Goal: Information Seeking & Learning: Learn about a topic

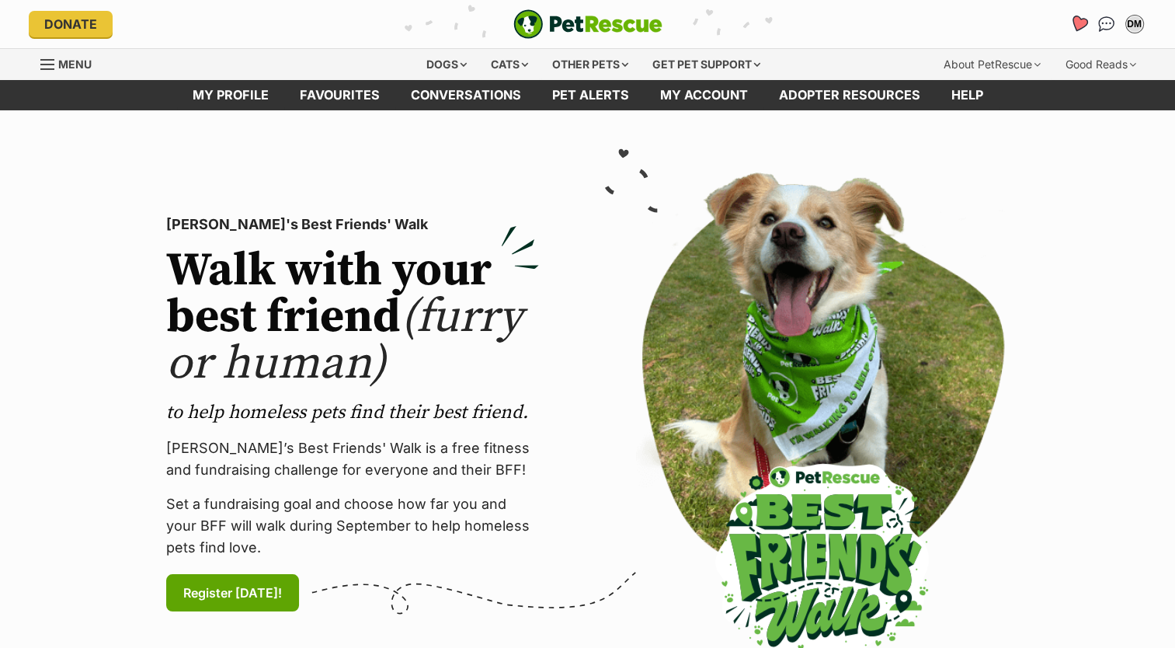
click at [1076, 17] on icon "Favourites" at bounding box center [1077, 24] width 19 height 18
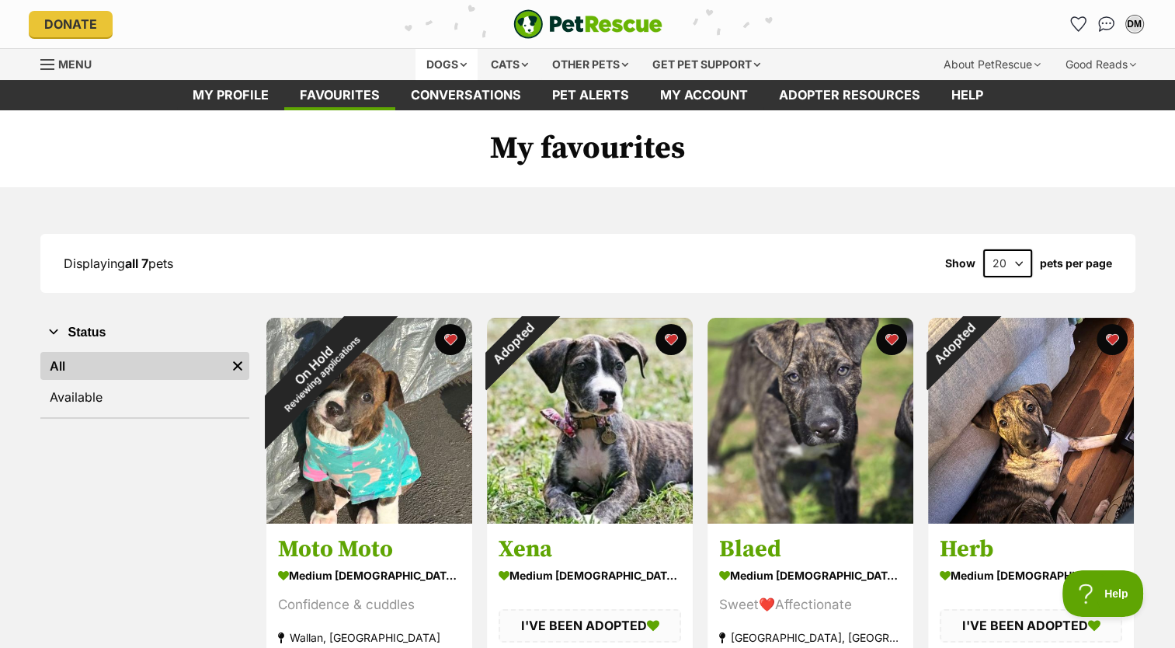
click at [431, 56] on div "Dogs" at bounding box center [446, 64] width 62 height 31
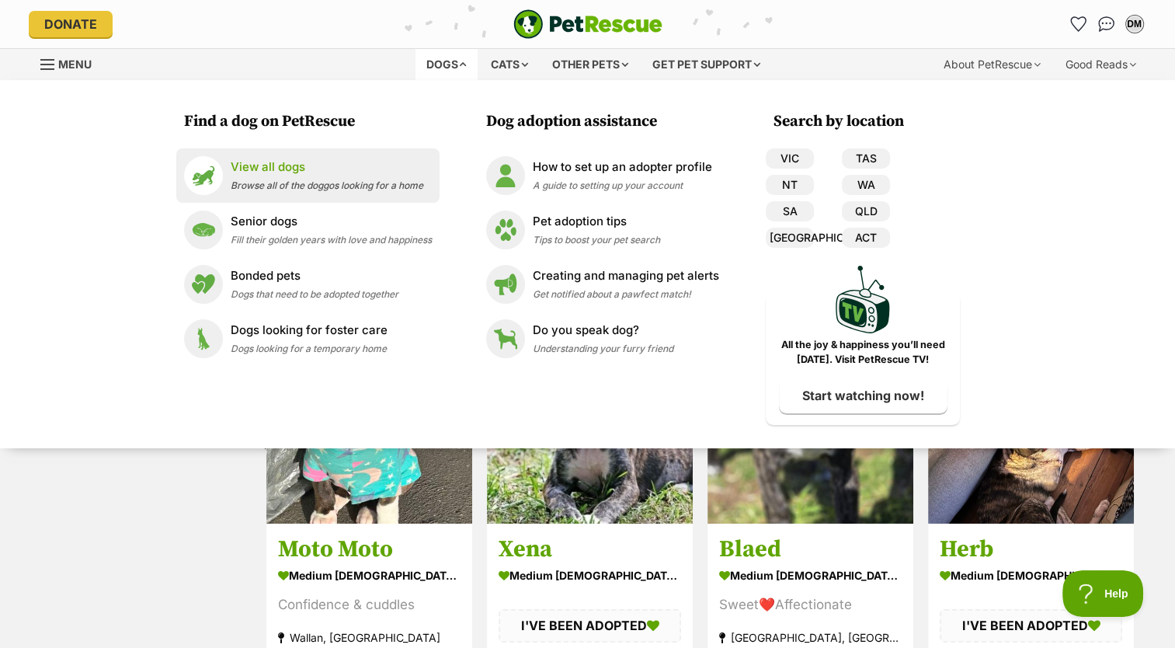
click at [276, 165] on p "View all dogs" at bounding box center [327, 167] width 193 height 18
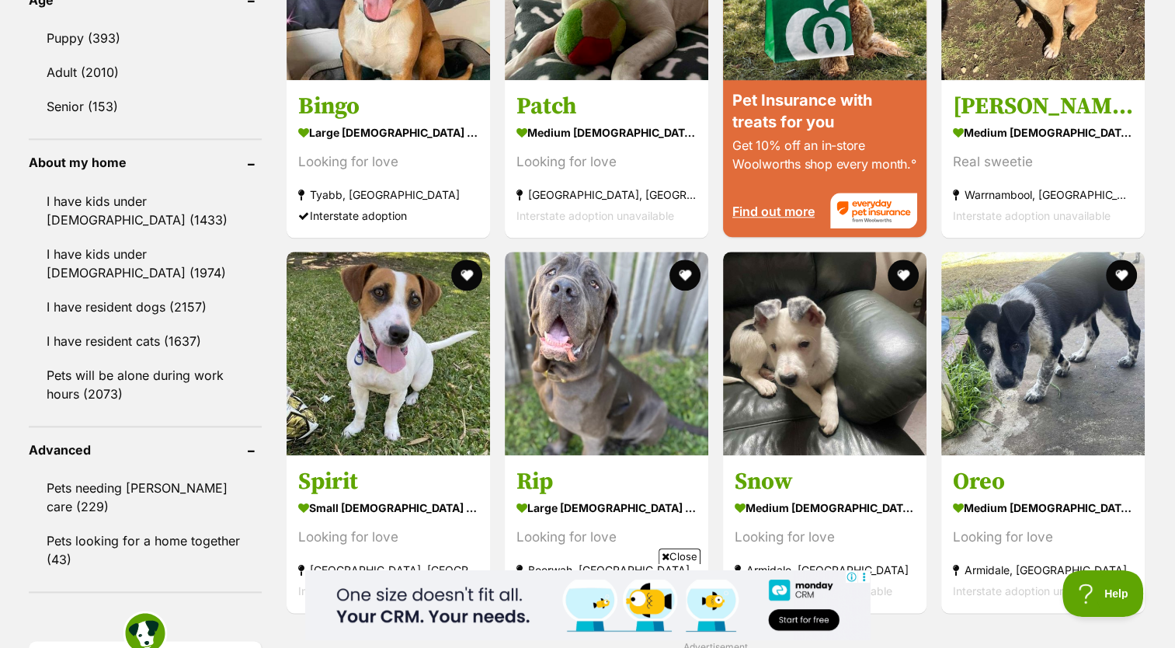
scroll to position [1652, 0]
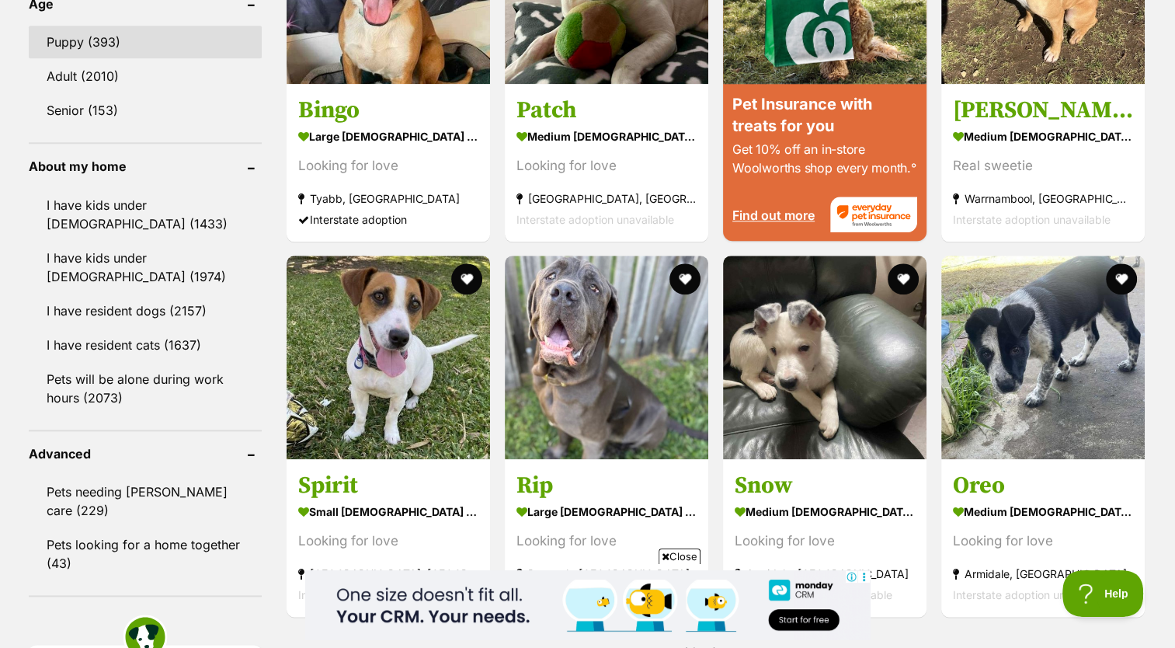
click at [107, 35] on link "Puppy (393)" at bounding box center [145, 42] width 233 height 33
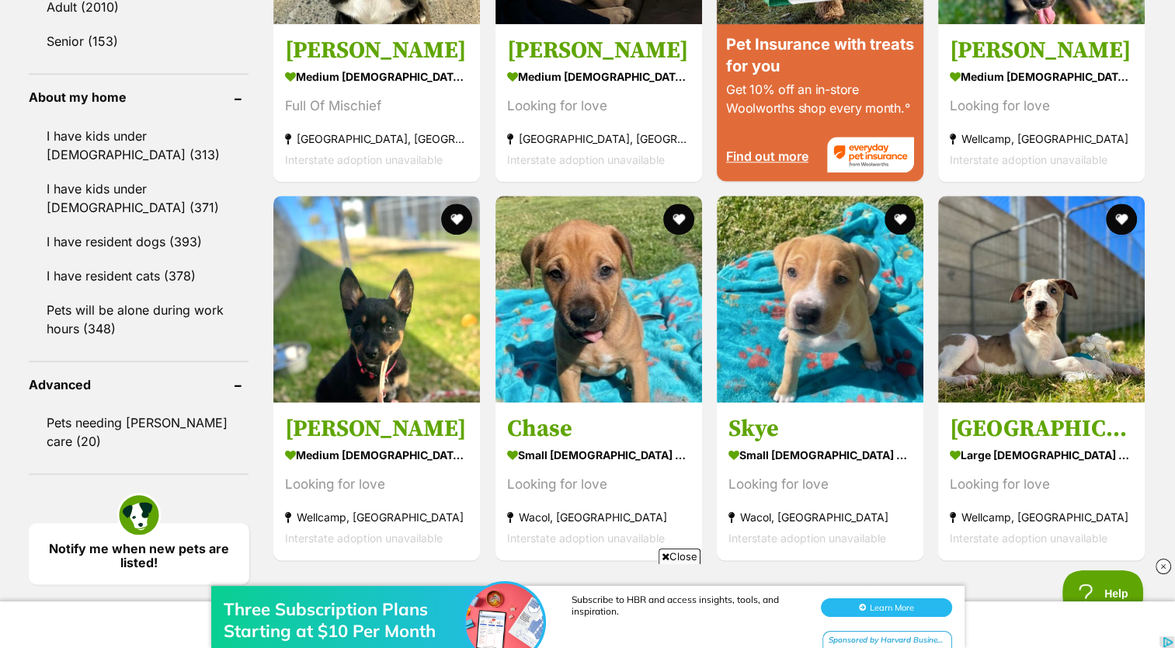
scroll to position [1735, 0]
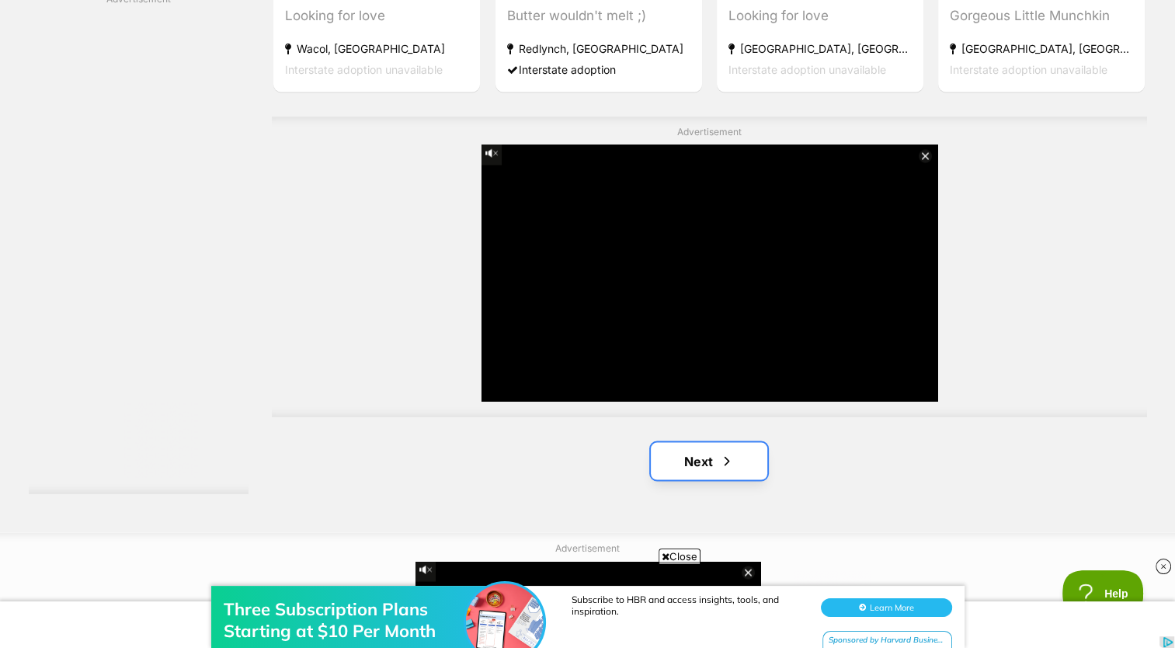
click at [727, 453] on span "Next page" at bounding box center [727, 460] width 16 height 19
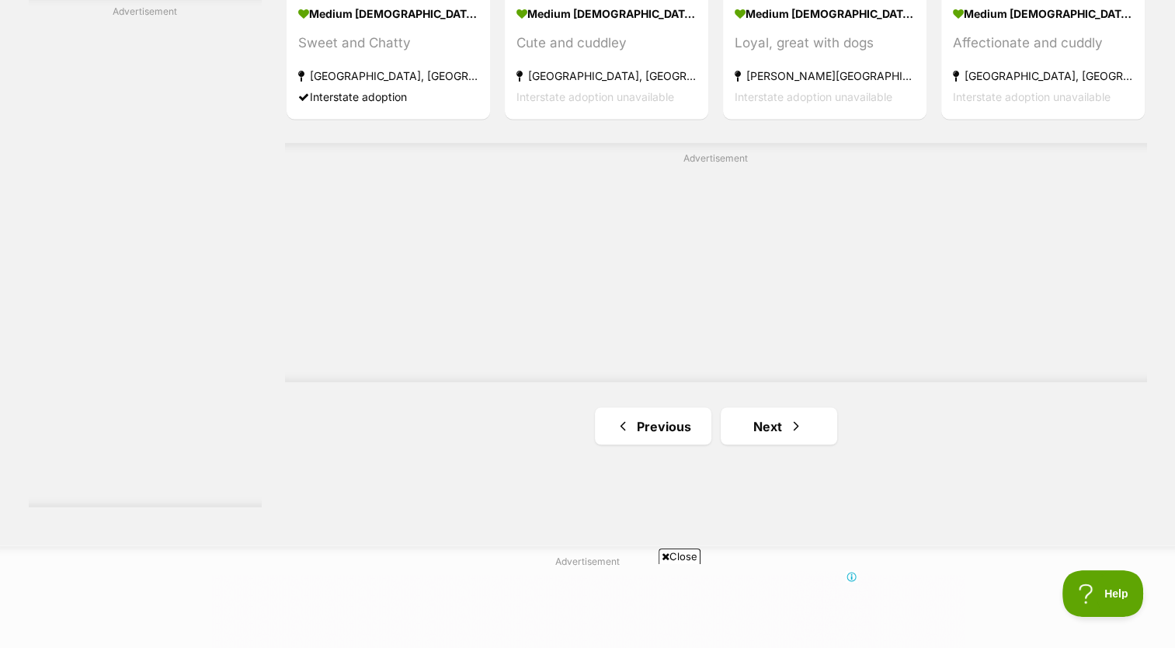
scroll to position [2718, 0]
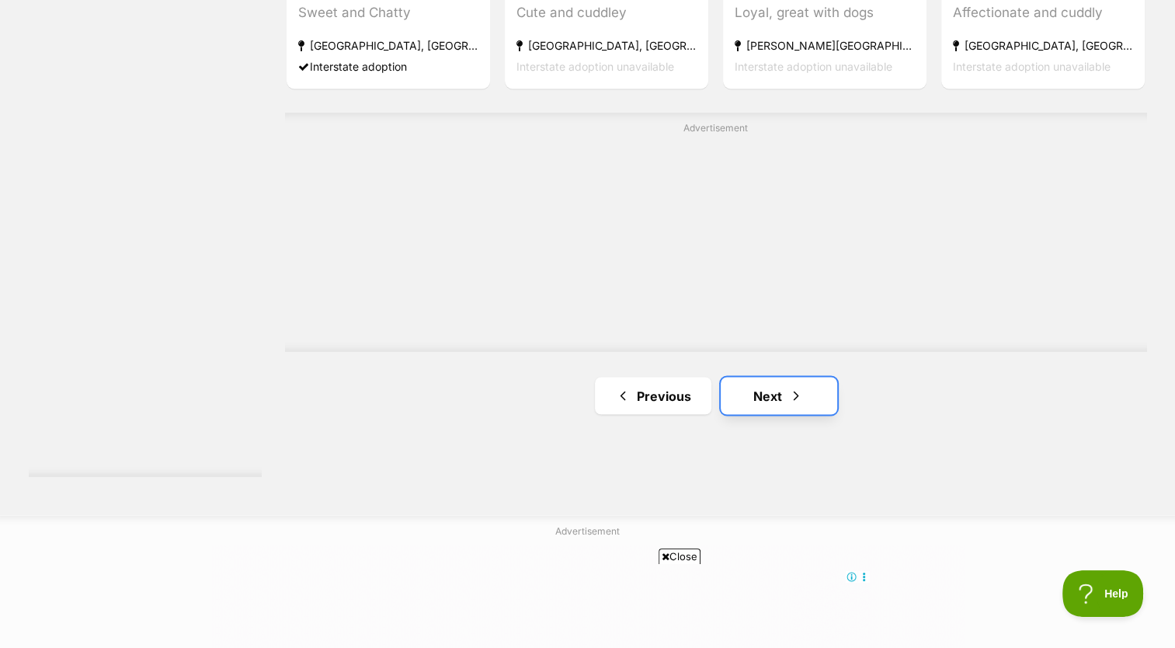
click at [798, 388] on span "Next page" at bounding box center [796, 395] width 16 height 19
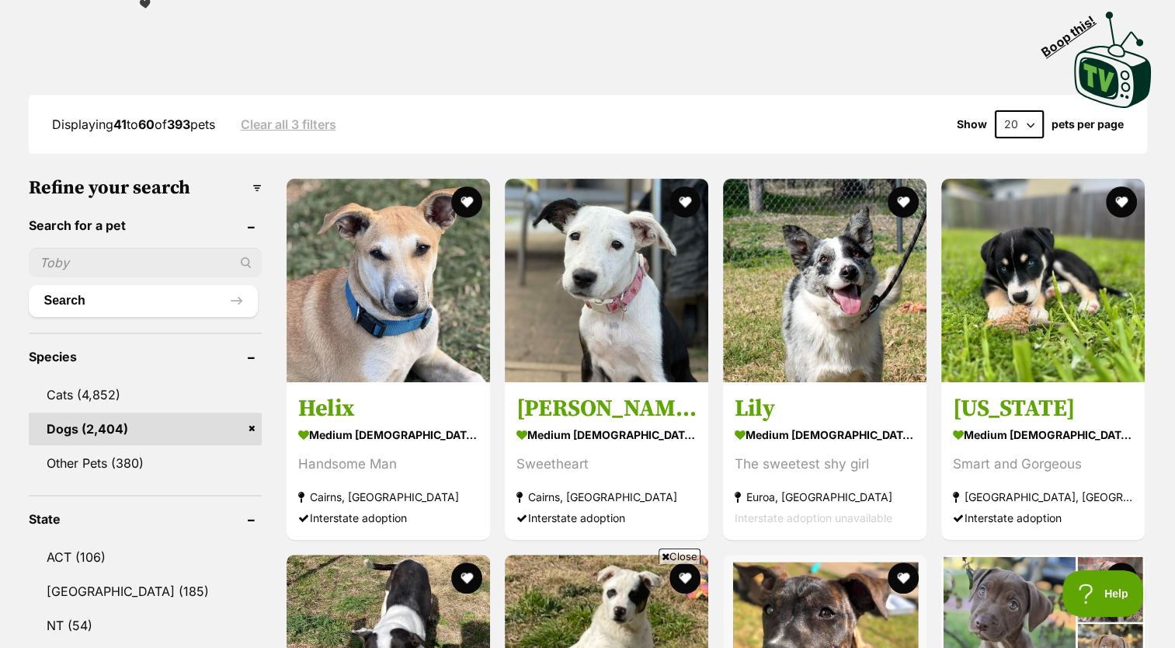
scroll to position [354, 0]
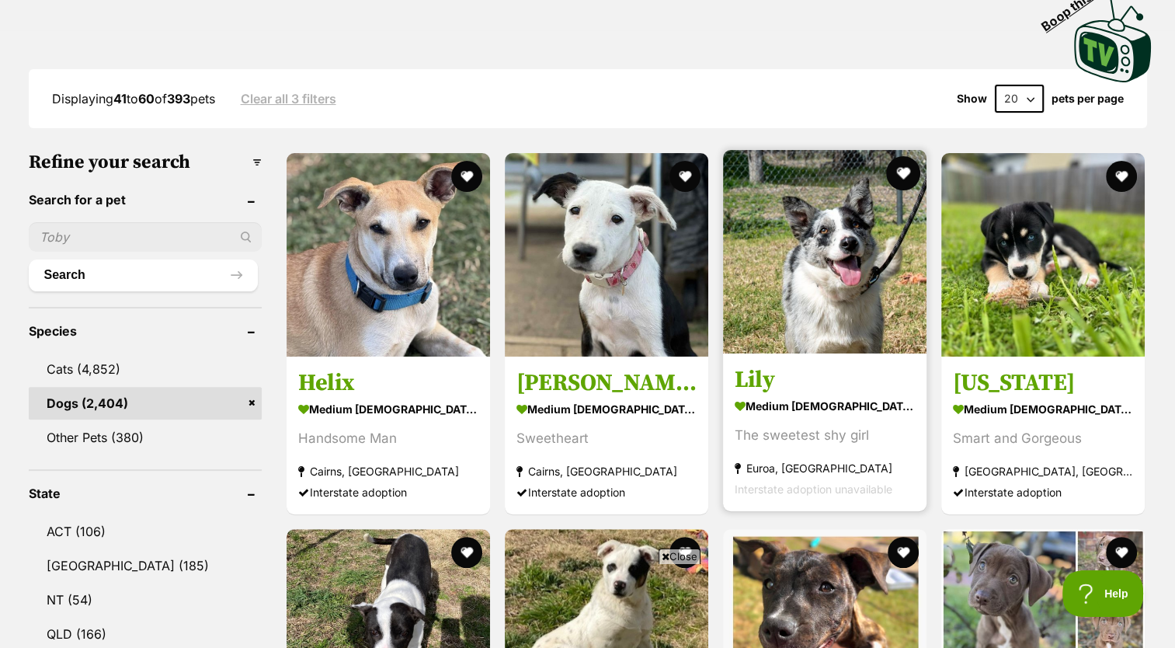
click at [898, 172] on button "favourite" at bounding box center [903, 173] width 34 height 34
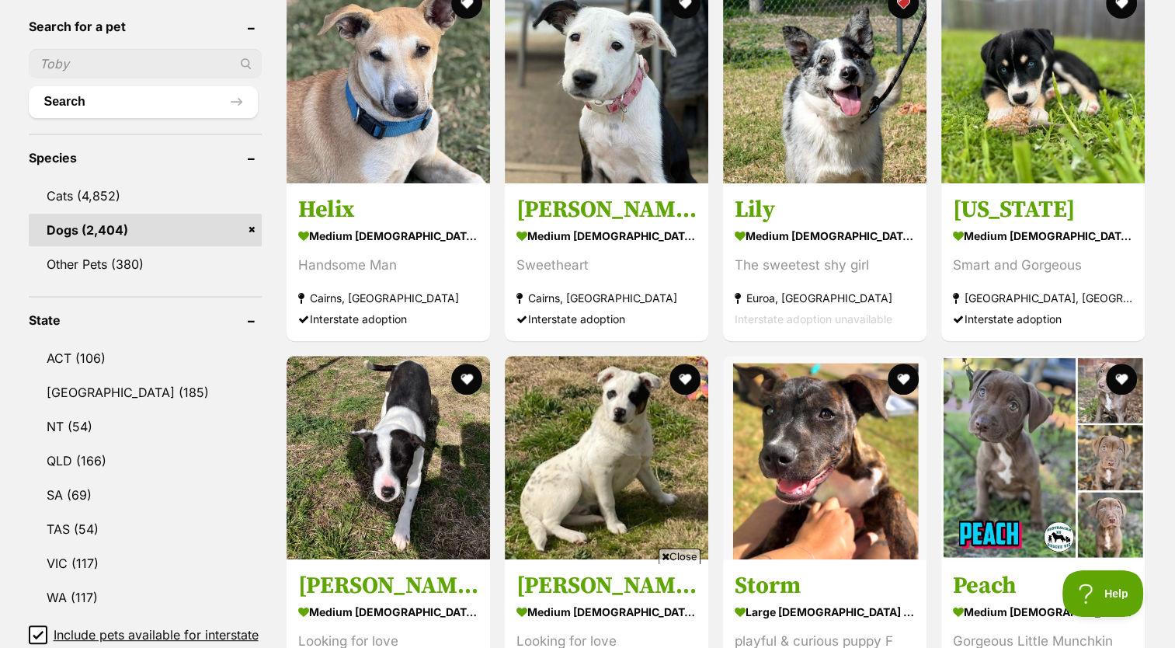
scroll to position [531, 0]
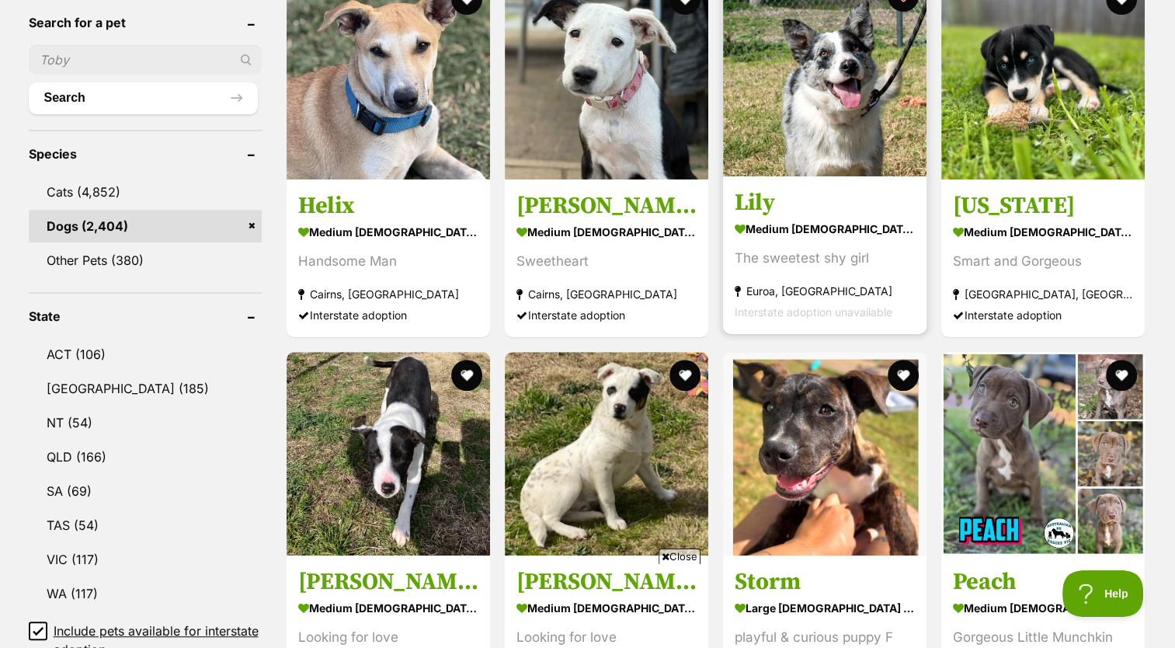
click at [825, 146] on img at bounding box center [824, 74] width 203 height 203
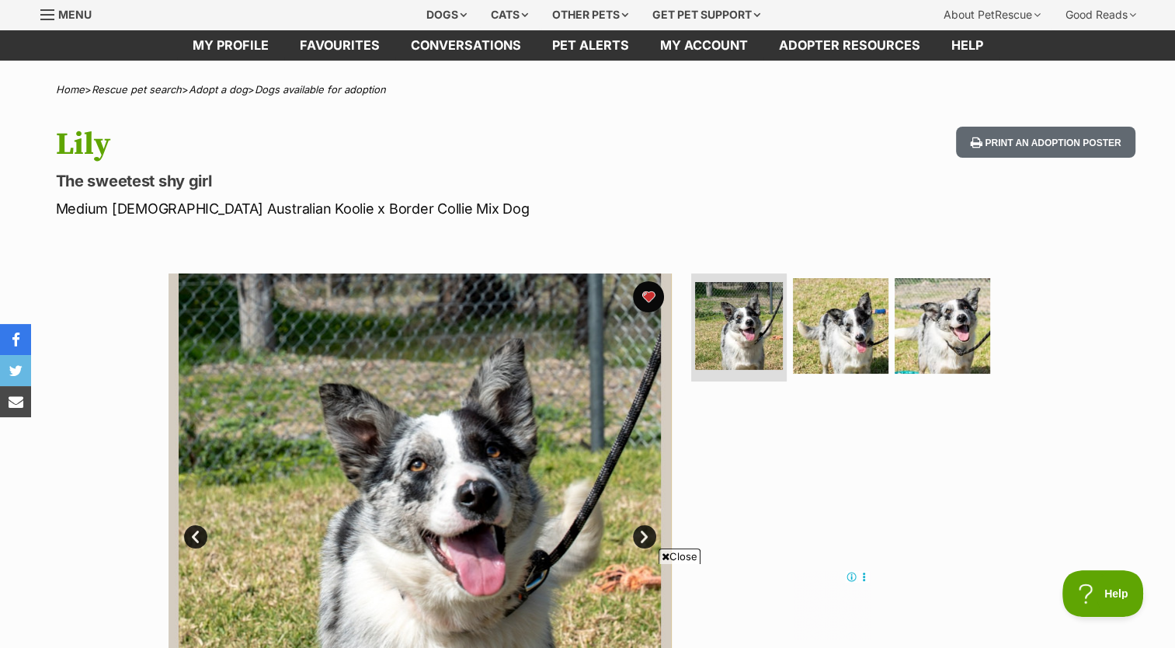
scroll to position [81, 0]
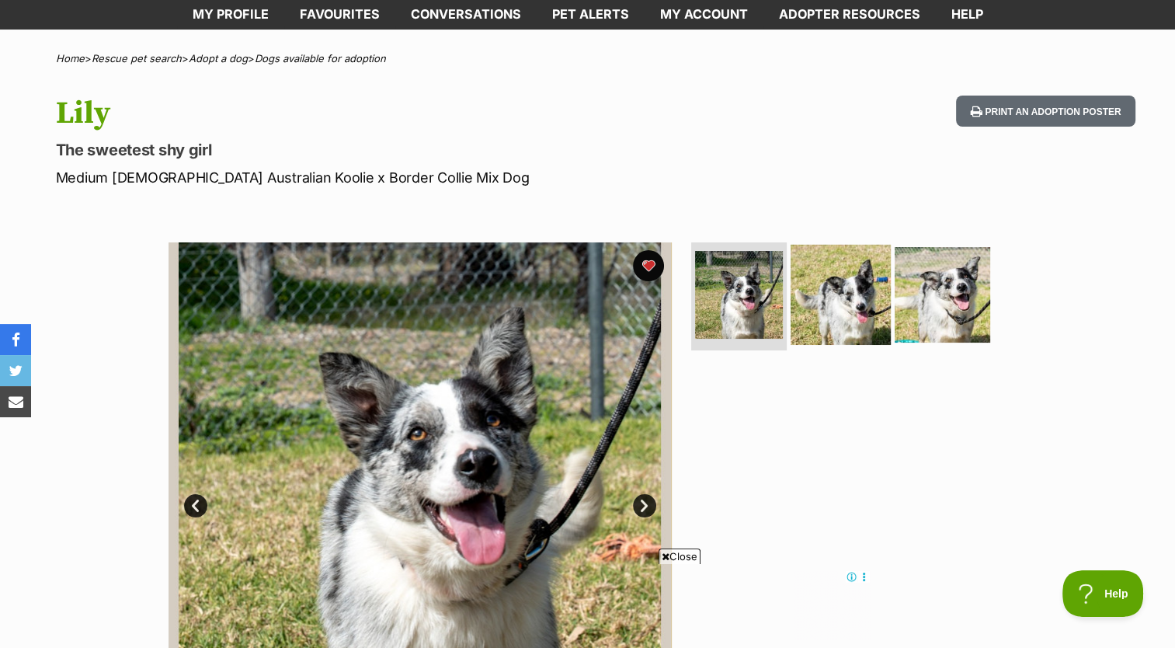
click at [835, 287] on img at bounding box center [840, 294] width 100 height 100
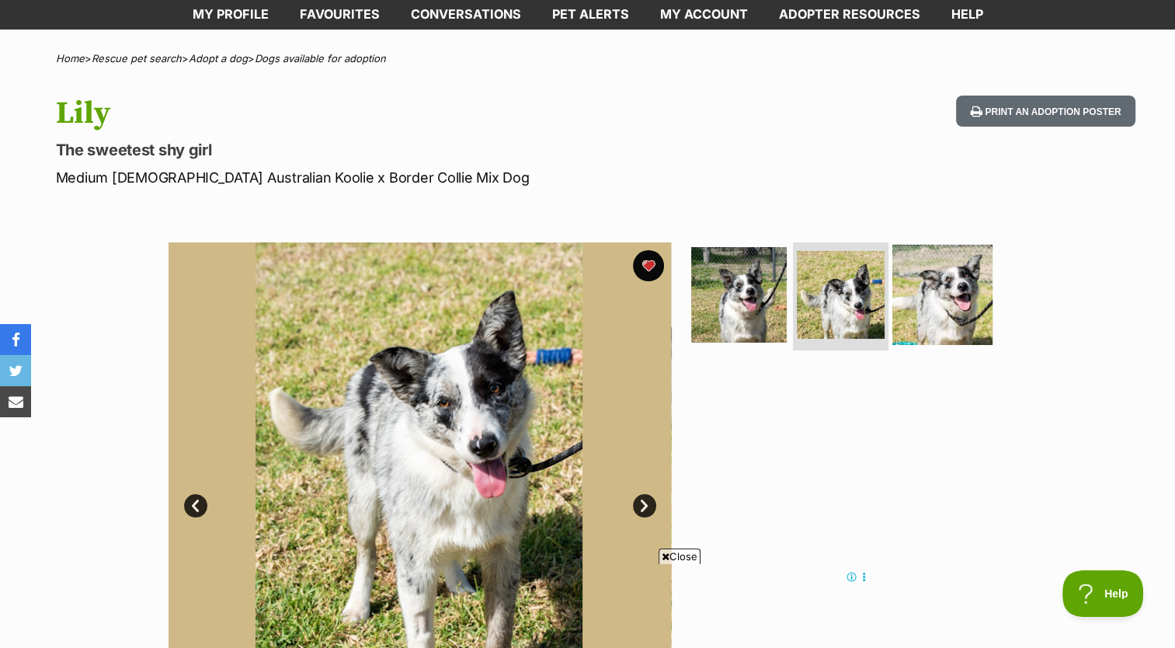
click at [946, 292] on img at bounding box center [942, 294] width 100 height 100
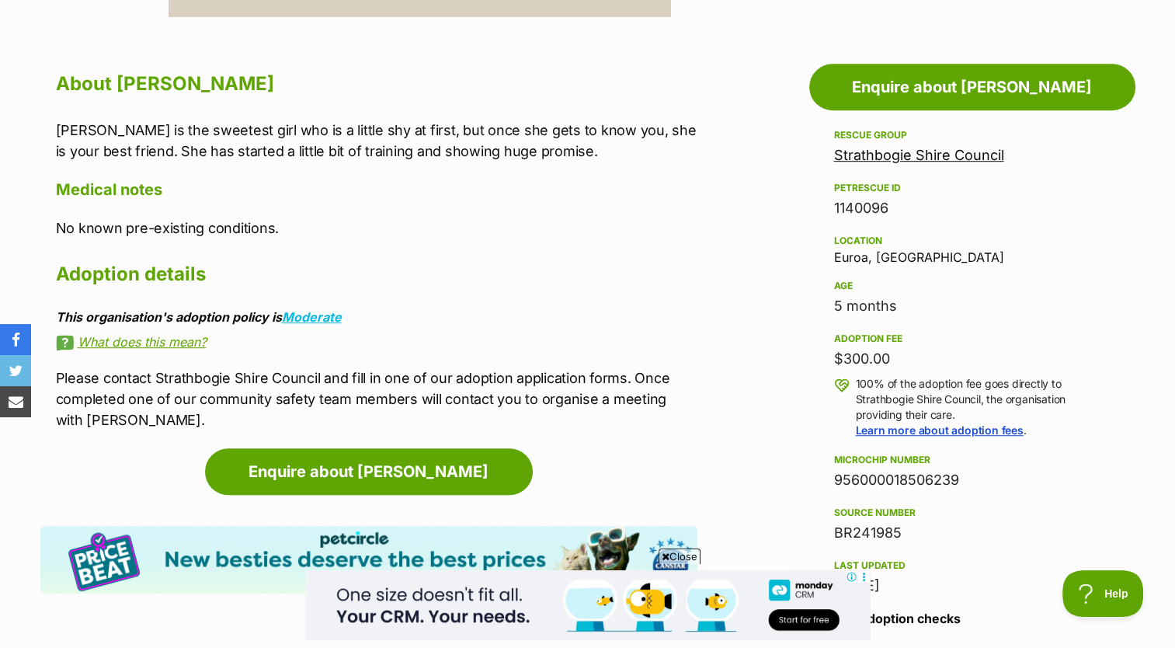
scroll to position [813, 0]
